Goal: Task Accomplishment & Management: Manage account settings

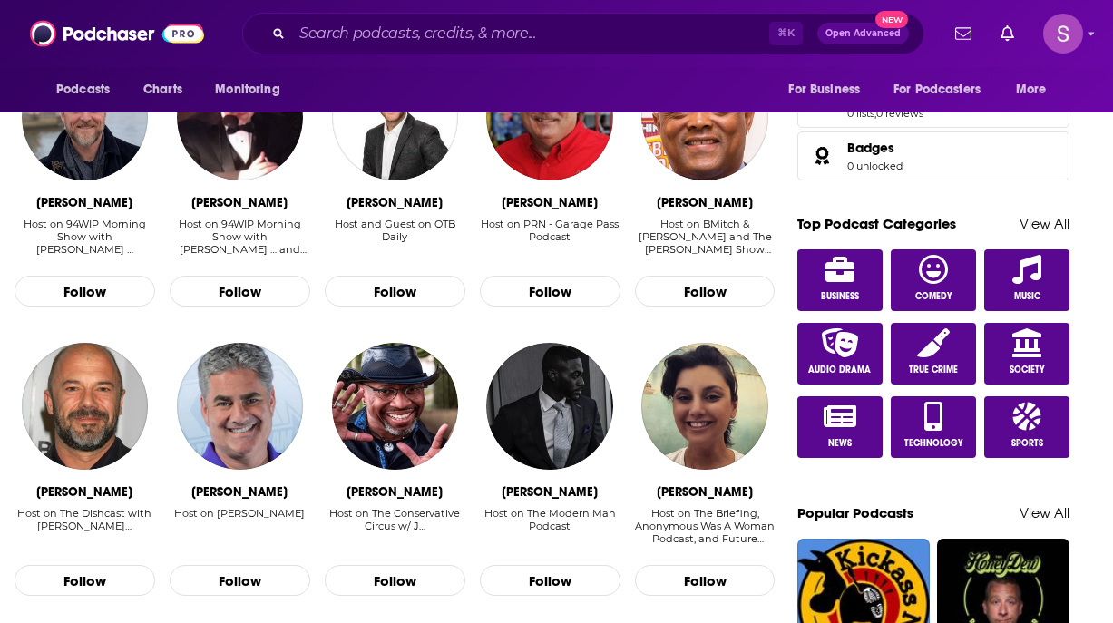
scroll to position [935, 0]
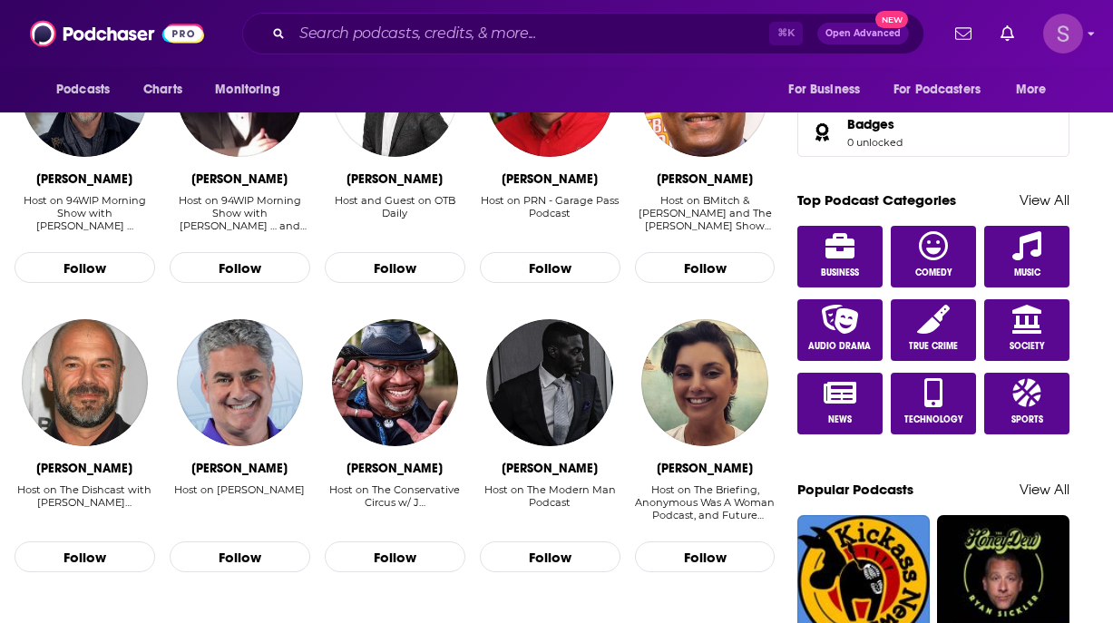
click at [1081, 35] on img "Logged in as skennedy" at bounding box center [1063, 34] width 40 height 40
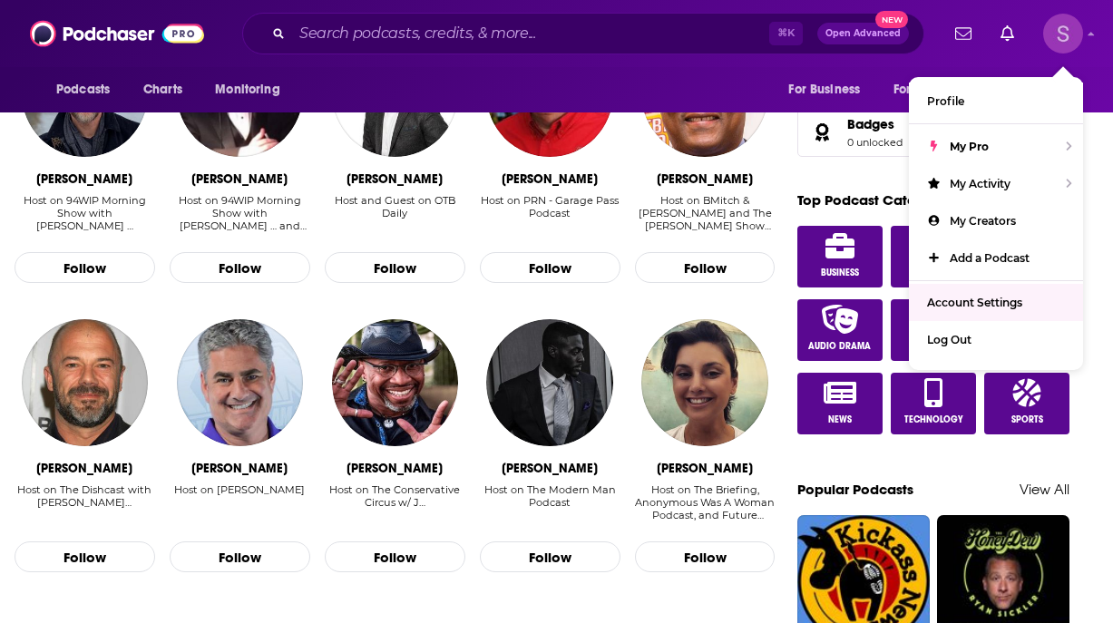
click at [966, 305] on span "Account Settings" at bounding box center [974, 303] width 95 height 14
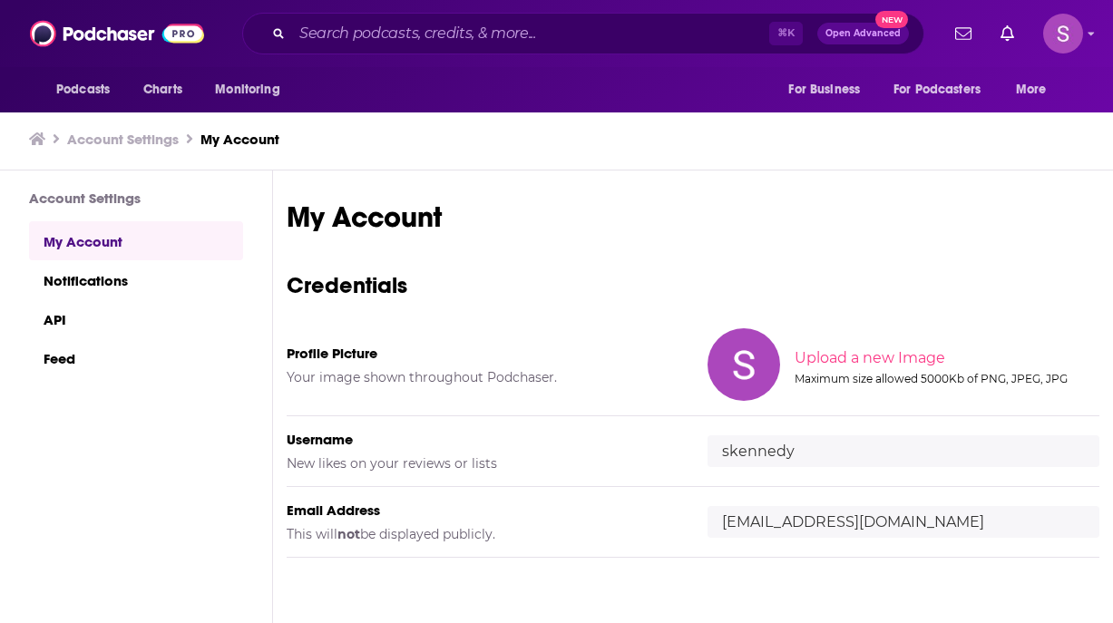
click at [810, 515] on input "[EMAIL_ADDRESS][DOMAIN_NAME]" at bounding box center [903, 522] width 392 height 32
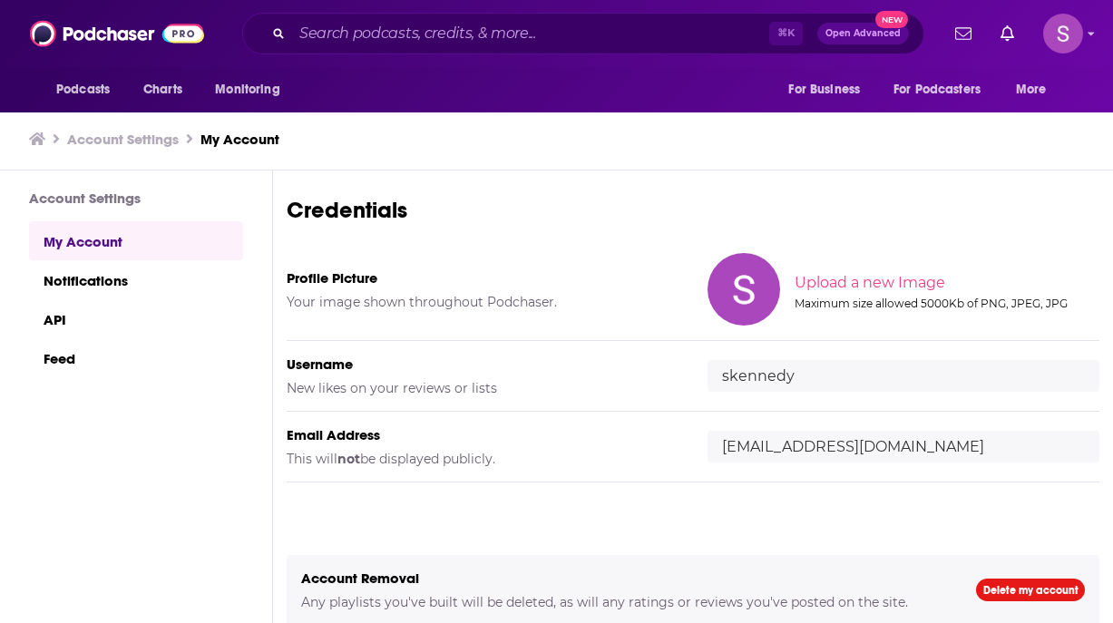
scroll to position [1, 0]
click at [853, 518] on div "My Account Credentials Profile Picture Your image shown throughout Podchaser. U…" at bounding box center [693, 349] width 813 height 453
click at [787, 373] on input "skennedy" at bounding box center [903, 375] width 392 height 32
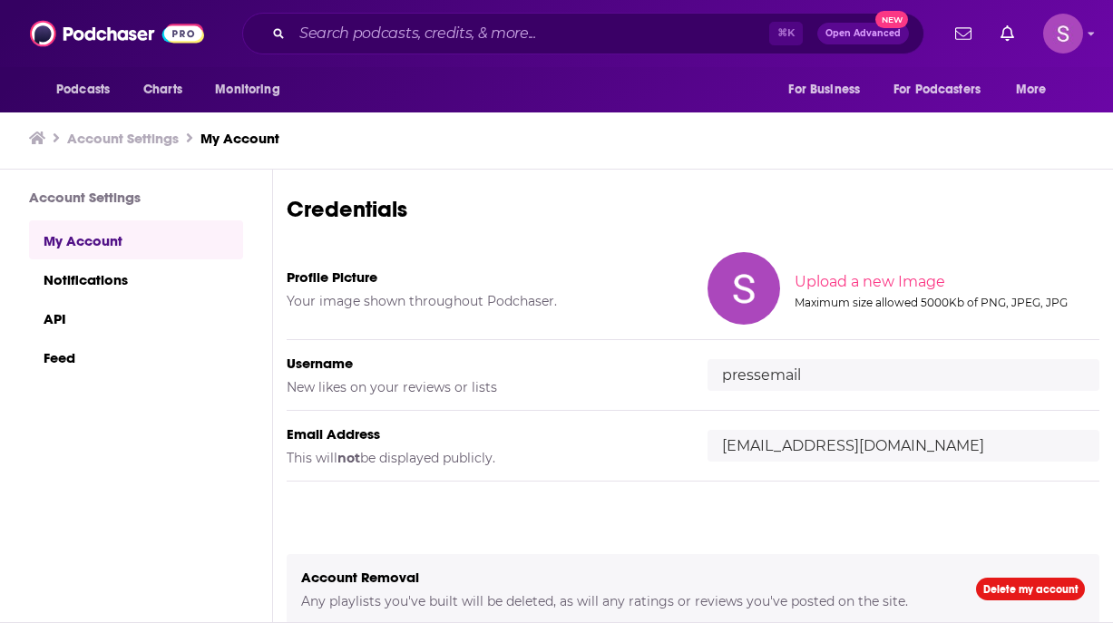
drag, startPoint x: 762, startPoint y: 371, endPoint x: 812, endPoint y: 378, distance: 50.4
click at [812, 378] on input "pressemail" at bounding box center [903, 375] width 392 height 32
type input "pressaccount"
click at [845, 427] on div "Email Address This will not be displayed publicly. [EMAIL_ADDRESS][DOMAIN_NAME]" at bounding box center [693, 446] width 813 height 71
click at [842, 446] on input "[EMAIL_ADDRESS][DOMAIN_NAME]" at bounding box center [903, 446] width 392 height 32
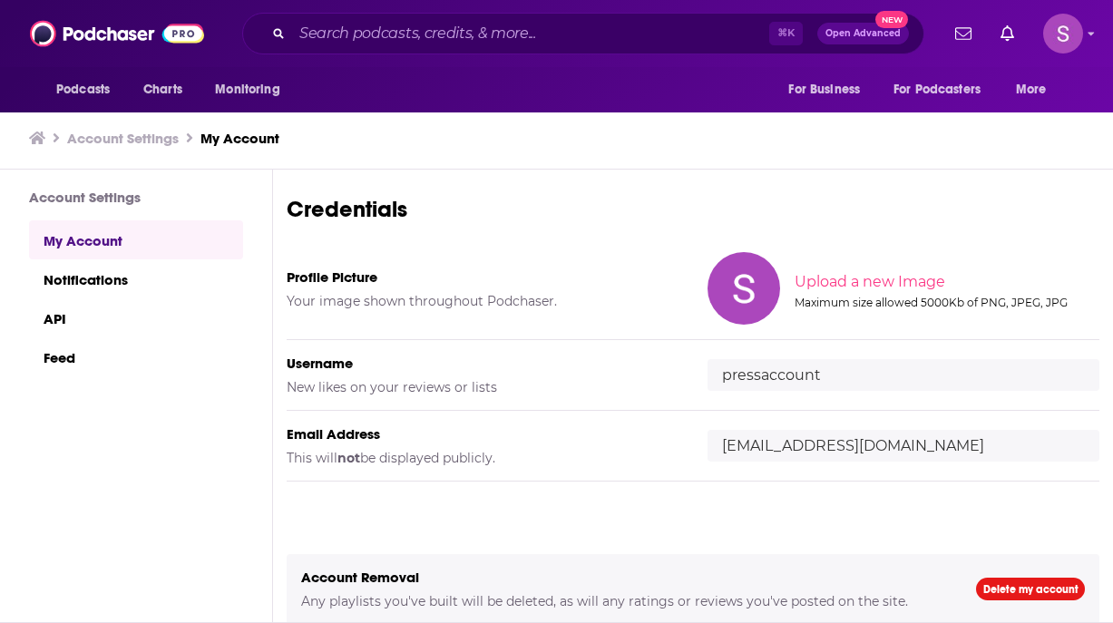
drag, startPoint x: 789, startPoint y: 440, endPoint x: 706, endPoint y: 430, distance: 83.1
click at [707, 430] on div "[EMAIL_ADDRESS][DOMAIN_NAME]" at bounding box center [903, 446] width 392 height 32
type input "[EMAIL_ADDRESS][DOMAIN_NAME]"
click at [884, 523] on div "My Account Credentials Profile Picture Your image shown throughout Podchaser. U…" at bounding box center [693, 349] width 813 height 453
click at [109, 288] on link "Notifications" at bounding box center [136, 278] width 214 height 39
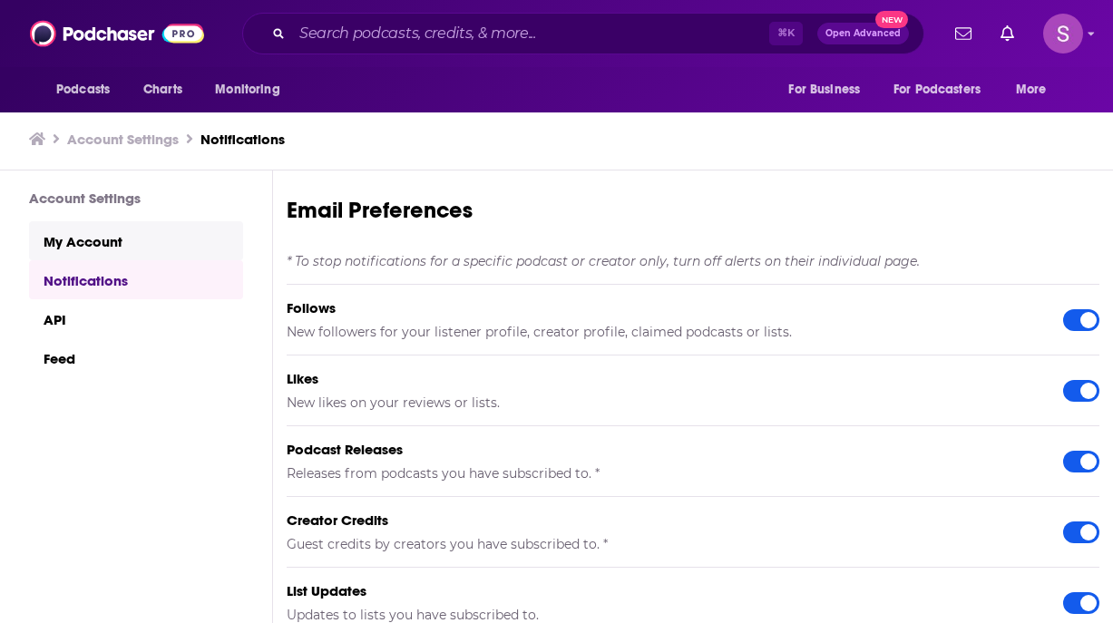
click at [104, 233] on link "My Account" at bounding box center [136, 240] width 214 height 39
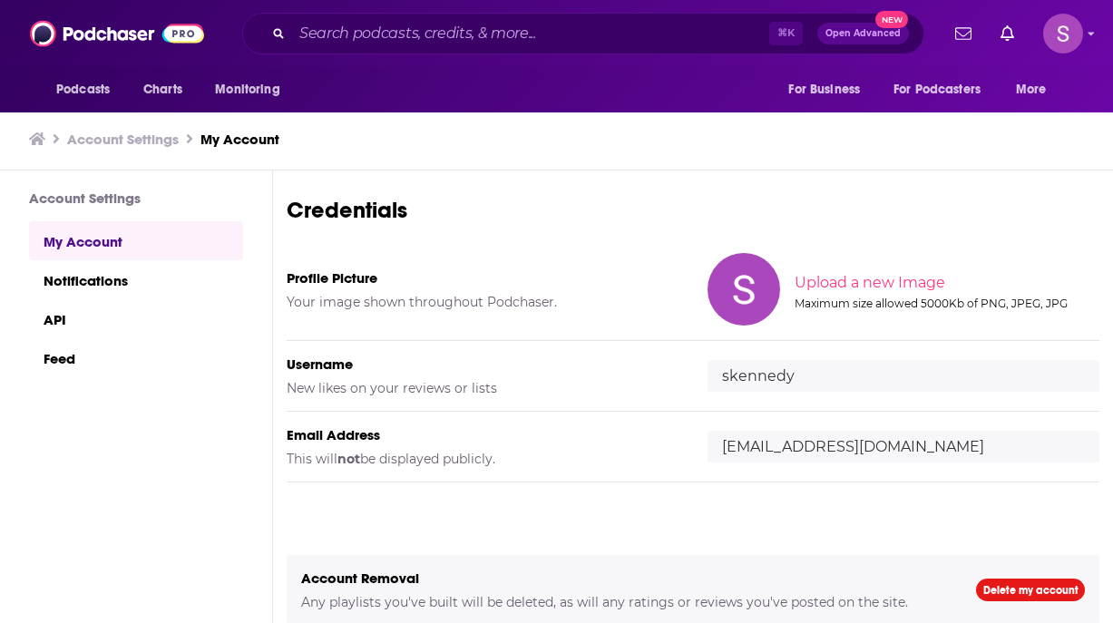
scroll to position [1, 0]
click at [111, 187] on div "Account Settings My Account Notifications API Feed" at bounding box center [121, 501] width 243 height 662
click at [111, 196] on h3 "Account Settings" at bounding box center [136, 197] width 214 height 17
click at [117, 132] on h3 "Account Settings" at bounding box center [123, 138] width 112 height 17
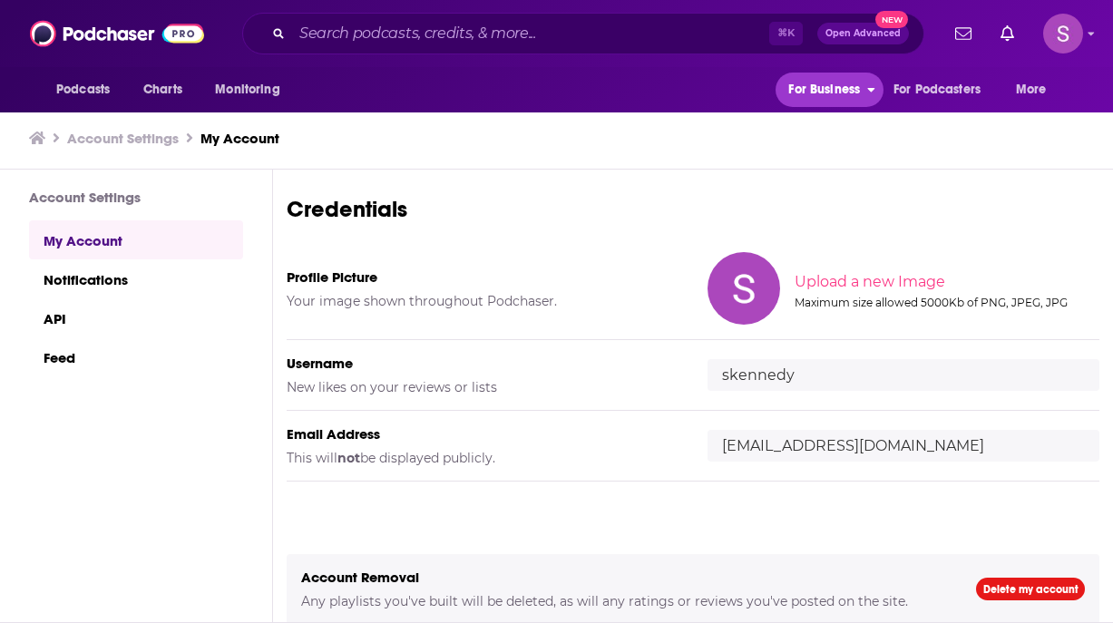
click at [837, 91] on span "For Business" at bounding box center [824, 89] width 72 height 25
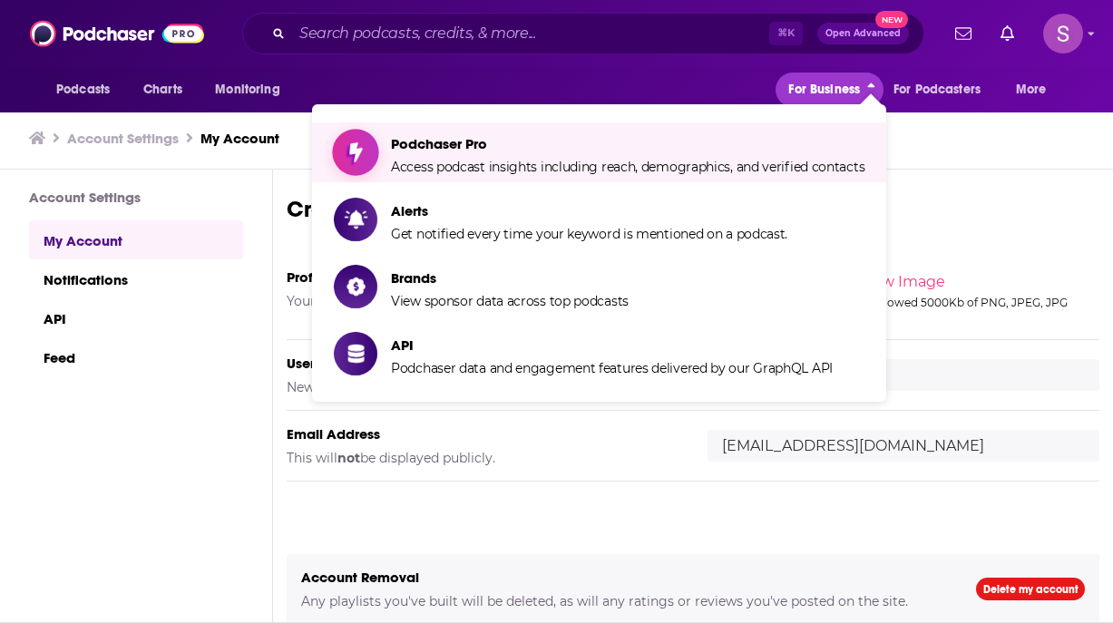
click at [781, 161] on span "Access podcast insights including reach, demographics, and verified contacts" at bounding box center [627, 167] width 473 height 16
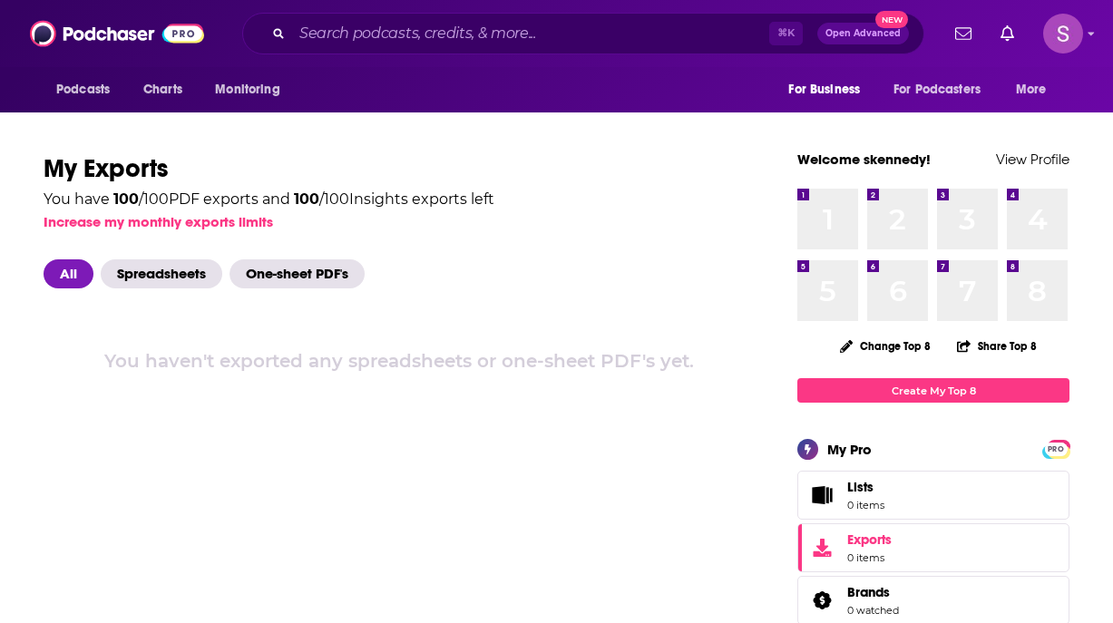
click at [384, 205] on div "You have 100 / 100 PDF exports and 100 / 100 Insights exports left" at bounding box center [269, 199] width 451 height 15
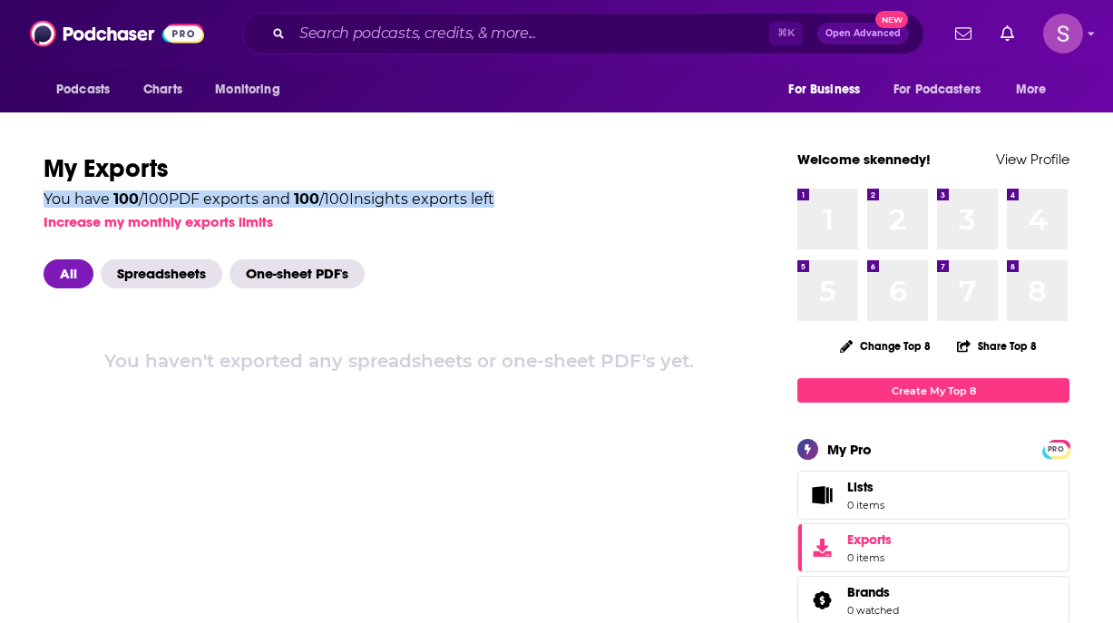
click at [384, 205] on div "You have 100 / 100 PDF exports and 100 / 100 Insights exports left" at bounding box center [269, 199] width 451 height 15
copy div "You have 100 / 100 PDF exports and 100 / 100 Insights exports left"
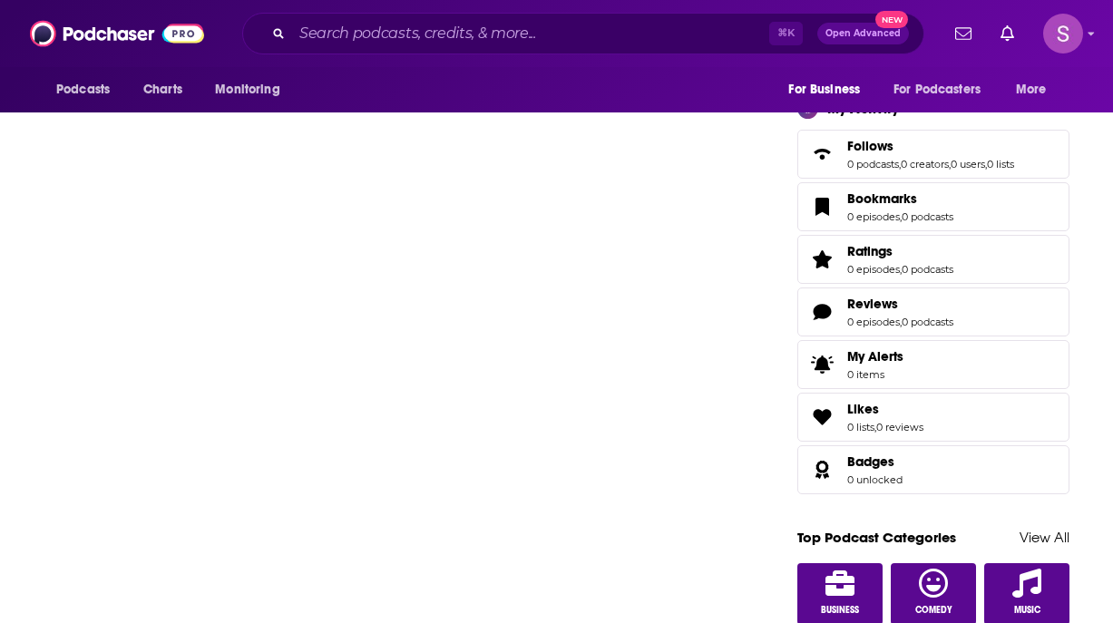
scroll to position [484, 0]
